Goal: Task Accomplishment & Management: Manage account settings

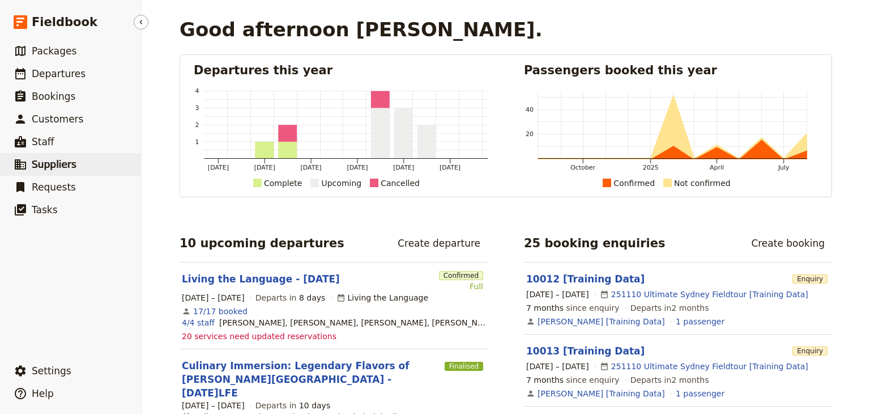
click at [67, 169] on span "Suppliers" at bounding box center [54, 164] width 45 height 11
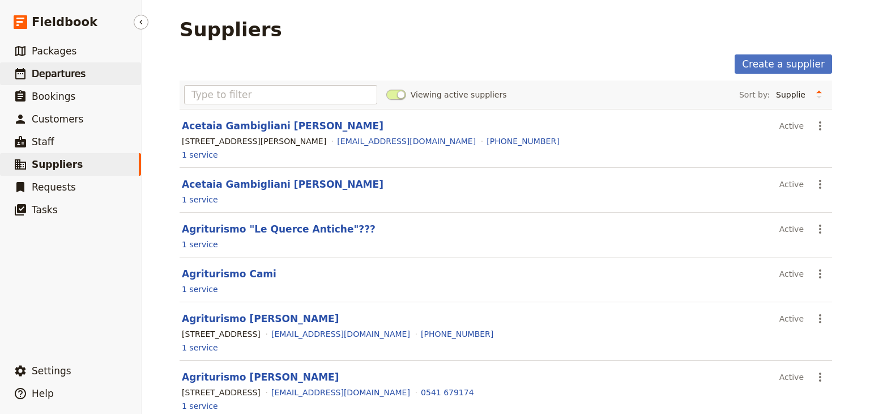
click at [72, 68] on span "Departures" at bounding box center [59, 73] width 54 height 11
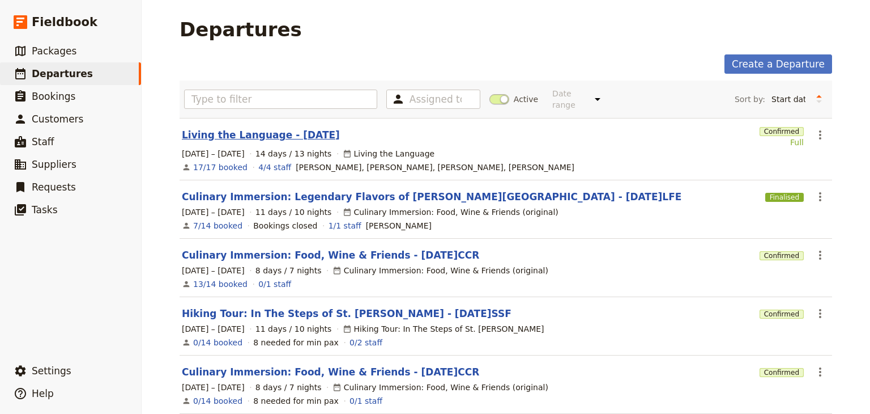
click at [251, 129] on link "Living the Language - [DATE]" at bounding box center [261, 135] width 158 height 14
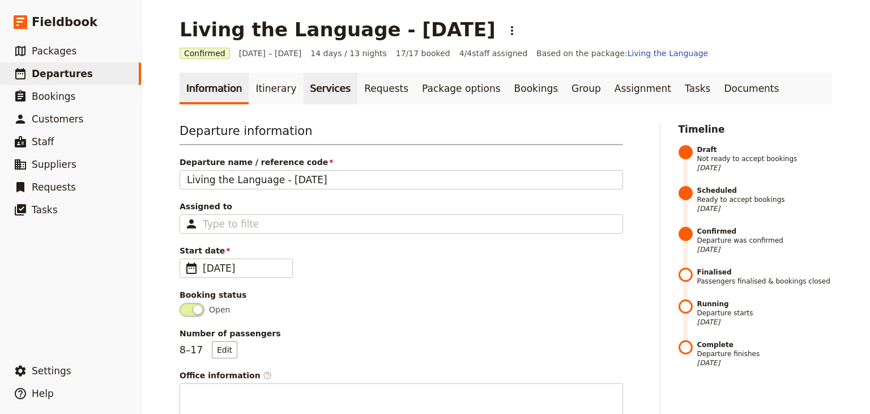
click at [320, 81] on link "Services" at bounding box center [331, 89] width 54 height 32
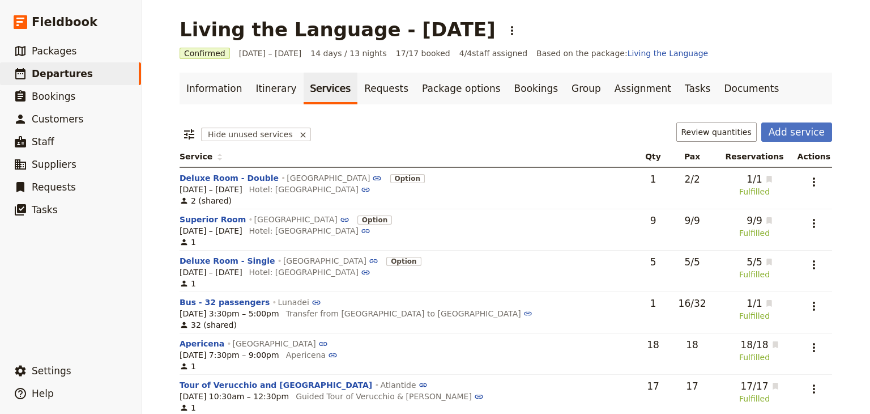
click at [265, 134] on span "Hide unused services" at bounding box center [248, 134] width 94 height 14
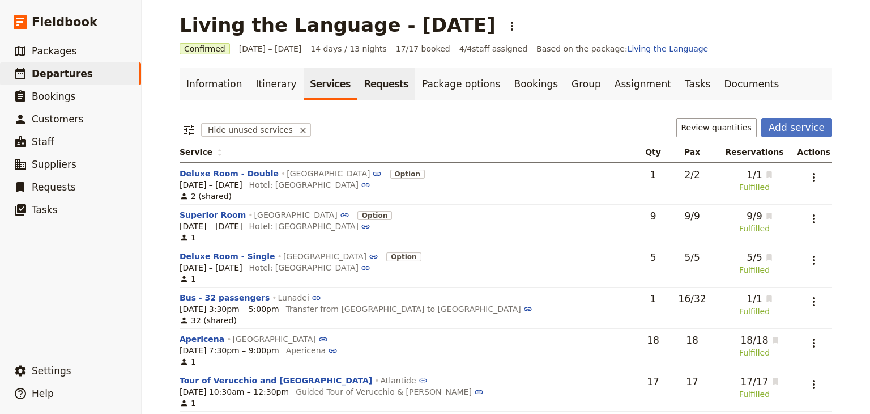
click at [377, 98] on link "Requests" at bounding box center [386, 84] width 58 height 32
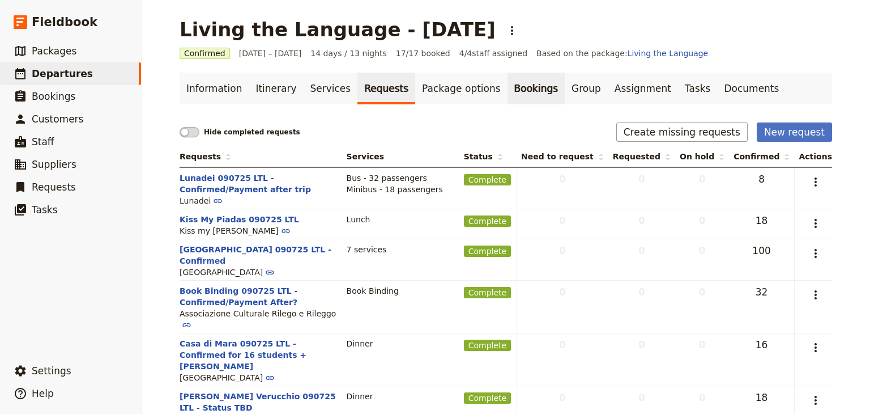
click at [508, 93] on link "Bookings" at bounding box center [536, 89] width 57 height 32
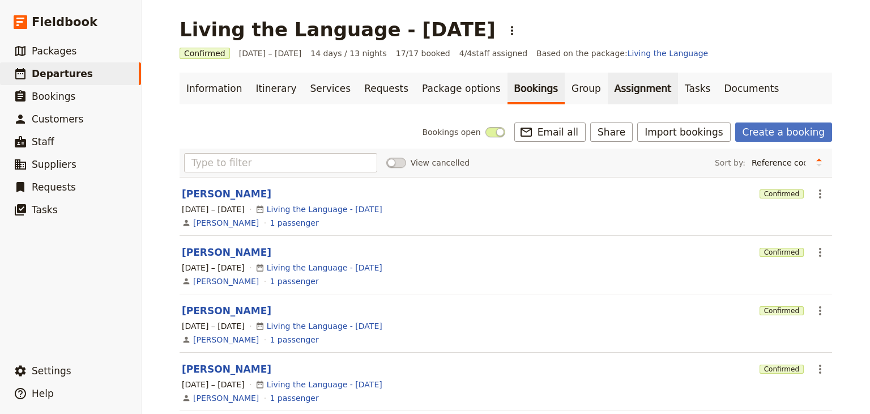
click at [608, 73] on link "Assignment" at bounding box center [643, 89] width 70 height 32
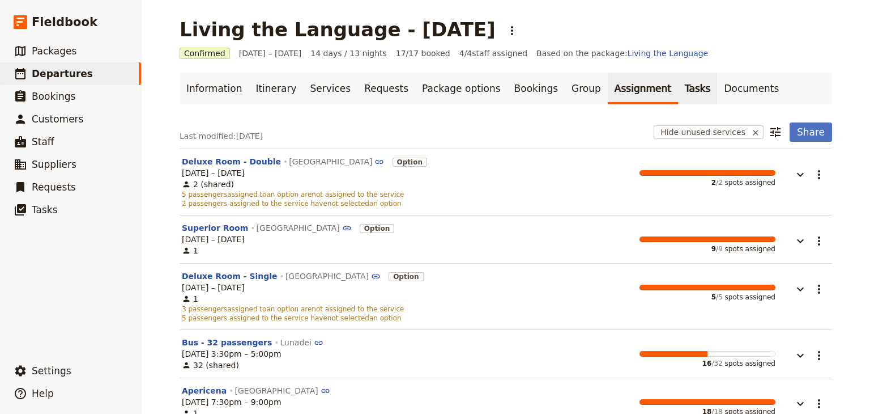
click at [678, 91] on link "Tasks" at bounding box center [698, 89] width 40 height 32
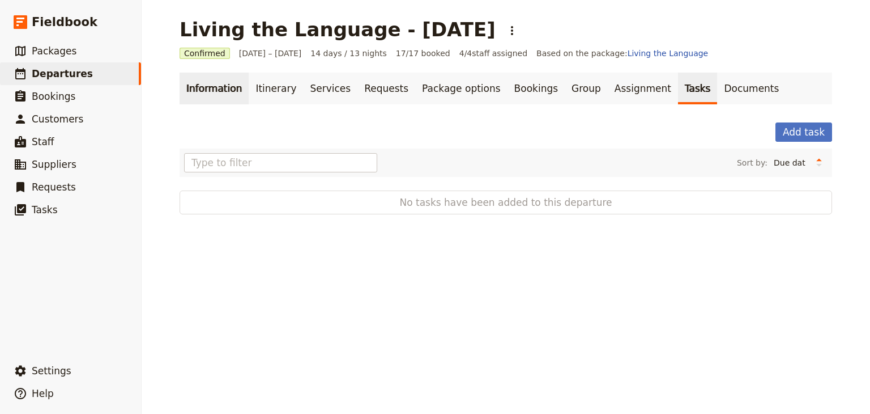
click at [189, 79] on link "Information" at bounding box center [214, 89] width 69 height 32
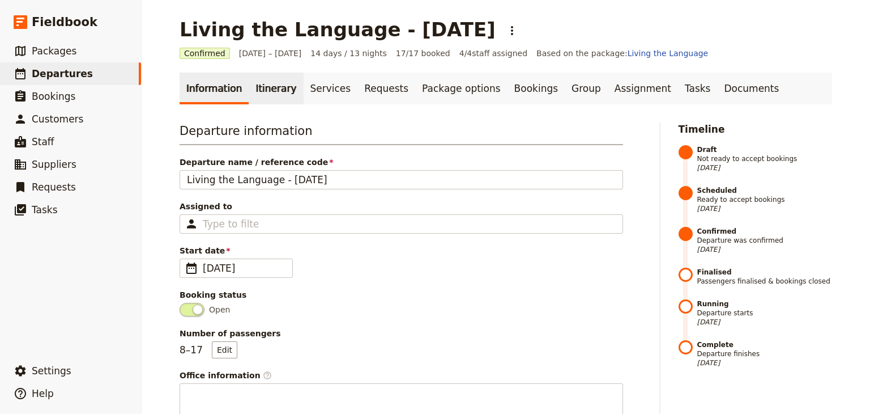
click at [250, 84] on link "Itinerary" at bounding box center [276, 89] width 54 height 32
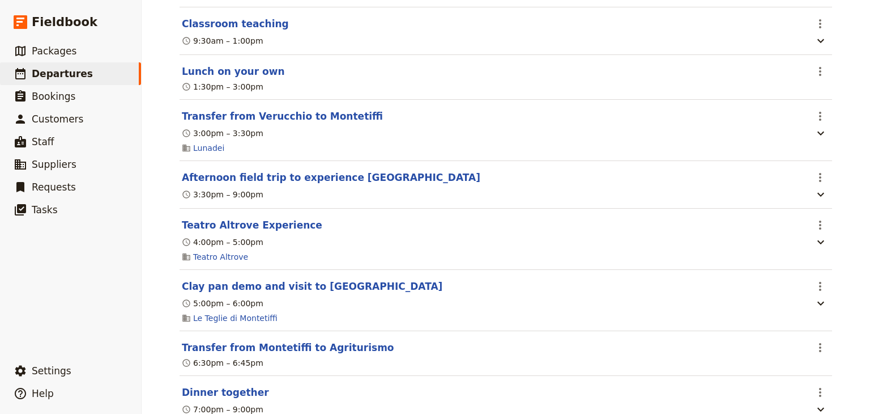
scroll to position [4917, 0]
click at [817, 248] on icon "button" at bounding box center [821, 242] width 14 height 14
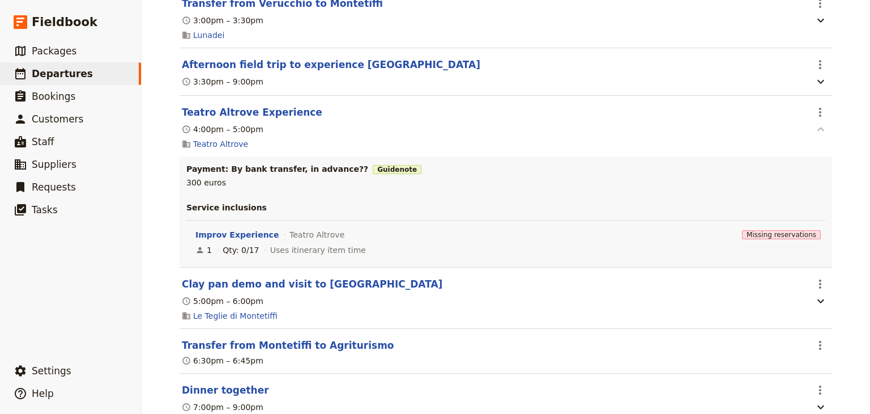
scroll to position [5030, 0]
click at [792, 255] on div "1 Qty: 0/17 Uses itinerary item time" at bounding box center [509, 249] width 630 height 14
click at [238, 239] on button "Improv Experience" at bounding box center [236, 233] width 83 height 11
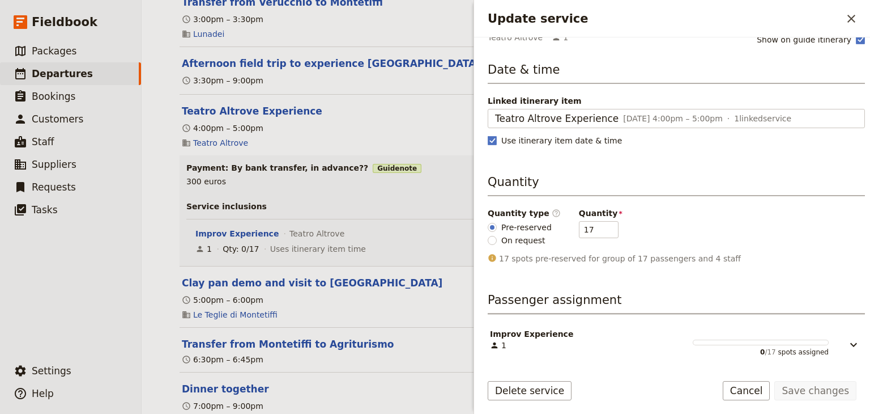
scroll to position [32, 0]
click at [785, 346] on div "0 / 17 spots assigned" at bounding box center [761, 347] width 136 height 17
click at [847, 342] on icon "Update service" at bounding box center [854, 344] width 14 height 14
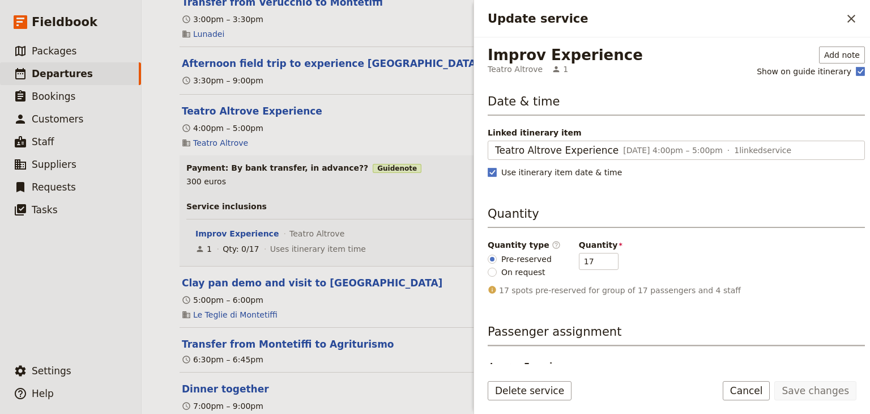
scroll to position [0, 0]
click at [854, 21] on icon "Close drawer" at bounding box center [851, 19] width 8 height 8
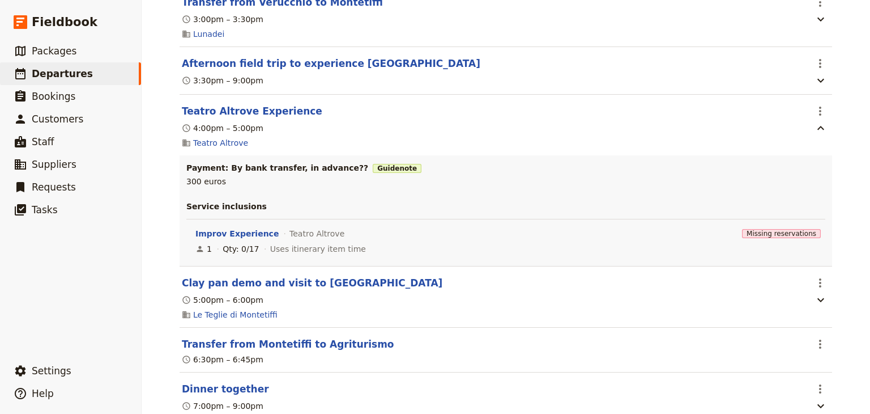
click at [416, 150] on div "Teatro Altrove" at bounding box center [494, 143] width 627 height 14
click at [159, 245] on div "Living the Language - [DATE] ​ Confirmed [DATE] – [DATE] 14 days / 13 nights 17…" at bounding box center [506, 207] width 728 height 414
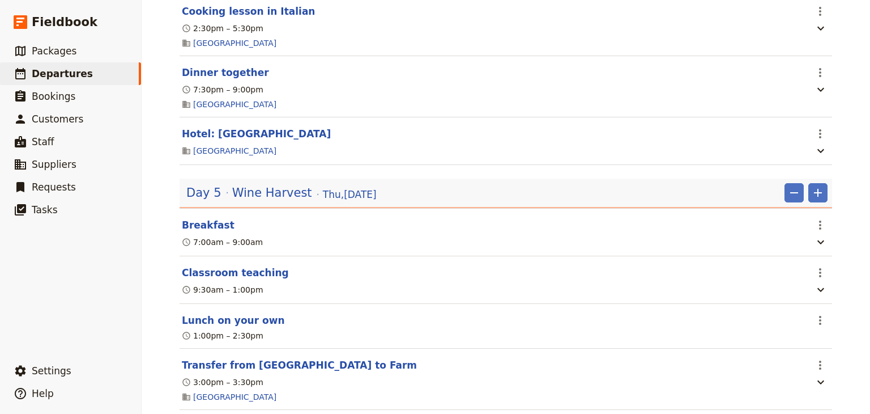
scroll to position [1628, 0]
